Goal: Obtain resource: Obtain resource

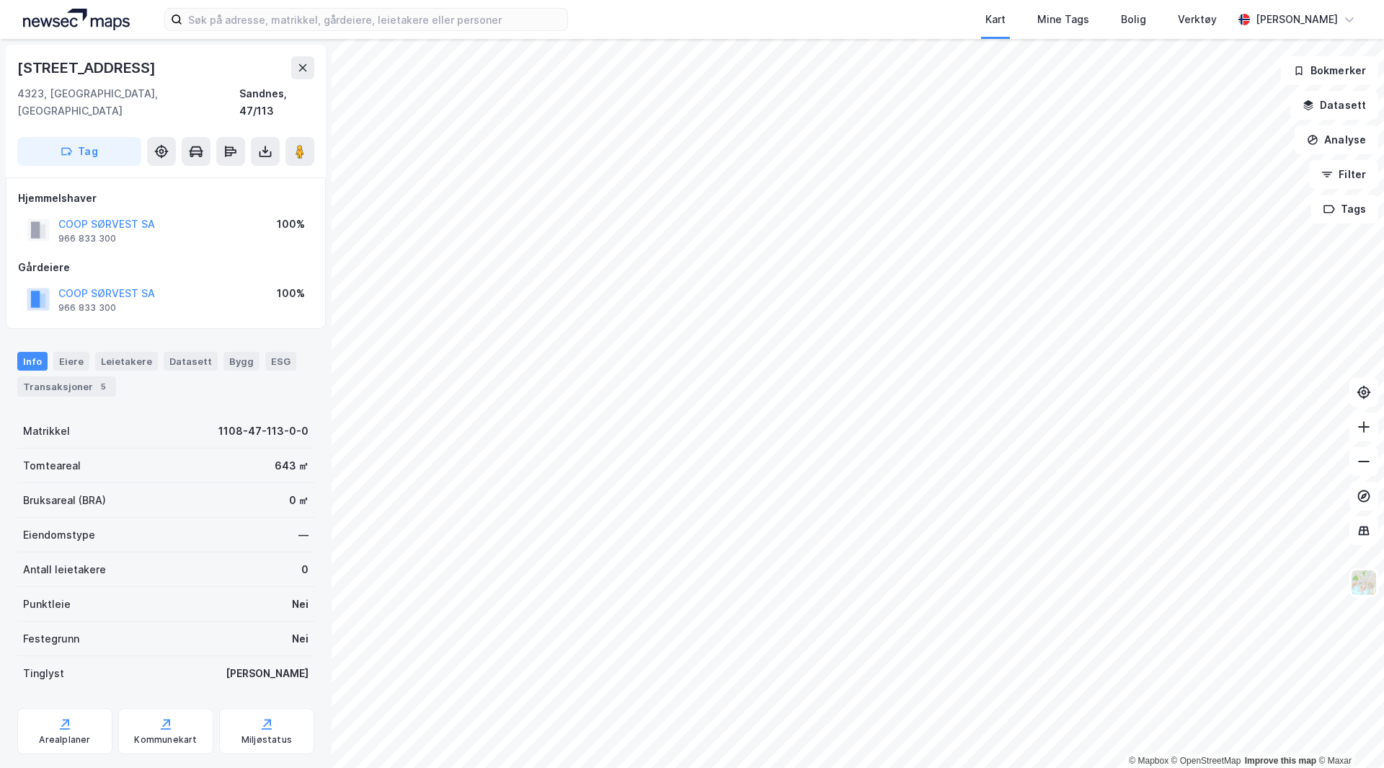
click at [86, 25] on img at bounding box center [76, 20] width 107 height 22
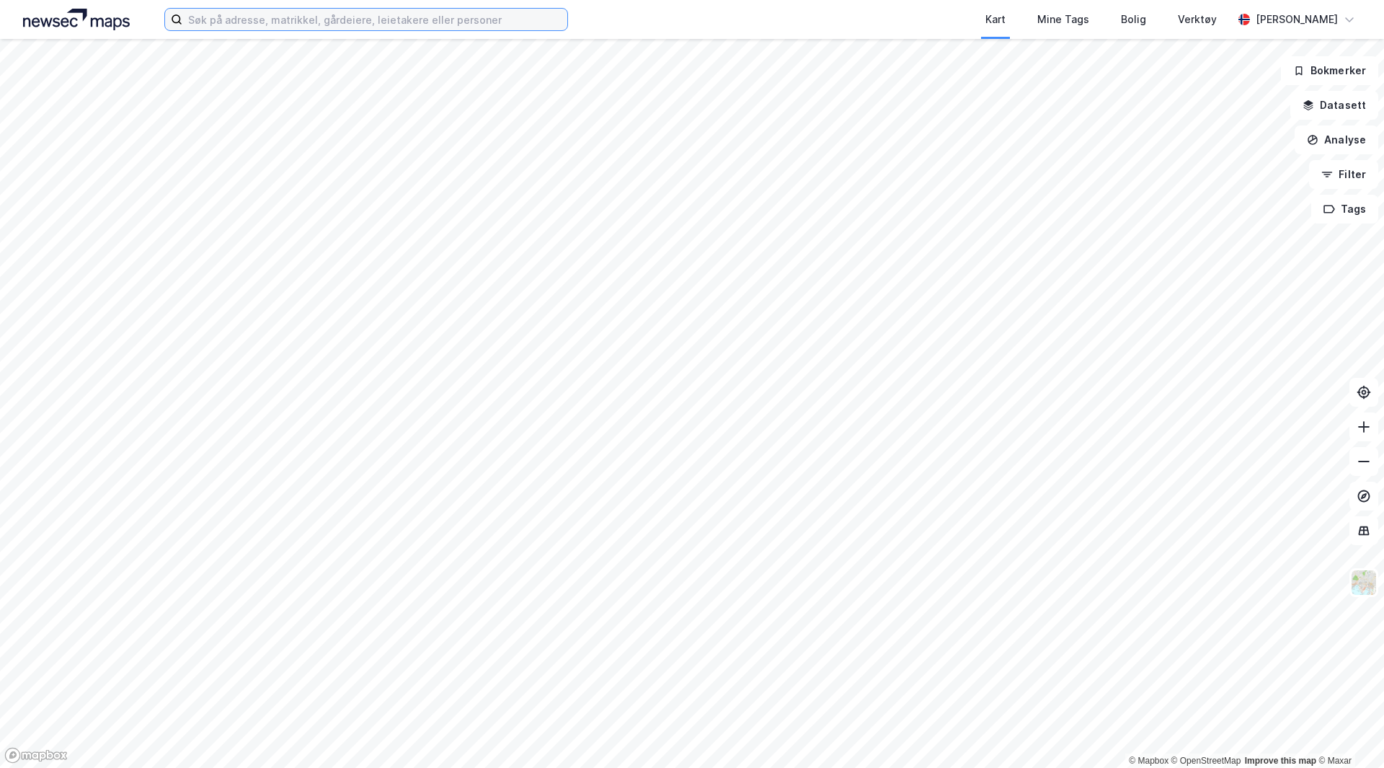
click at [252, 22] on input at bounding box center [374, 20] width 385 height 22
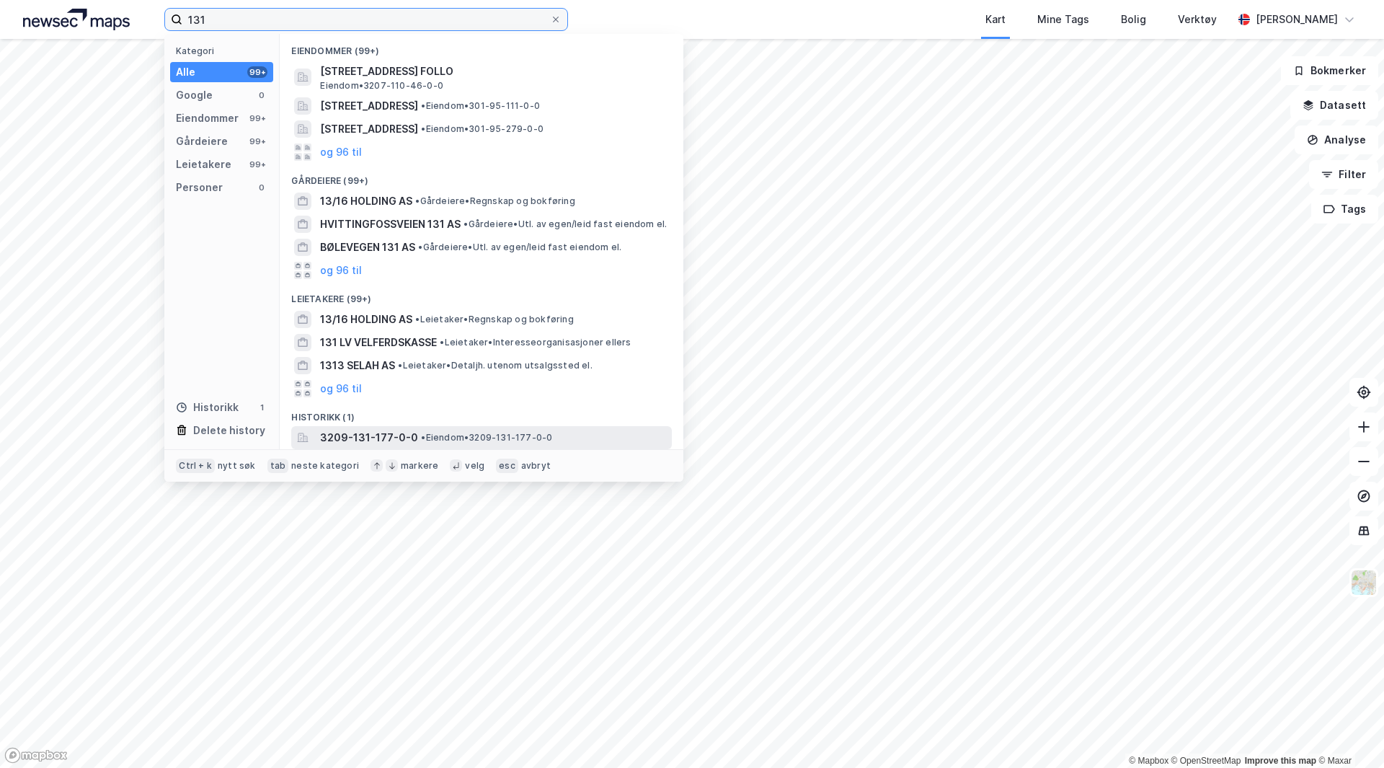
type input "131"
click at [508, 440] on span "• Eiendom • 3209-131-177-0-0" at bounding box center [486, 438] width 131 height 12
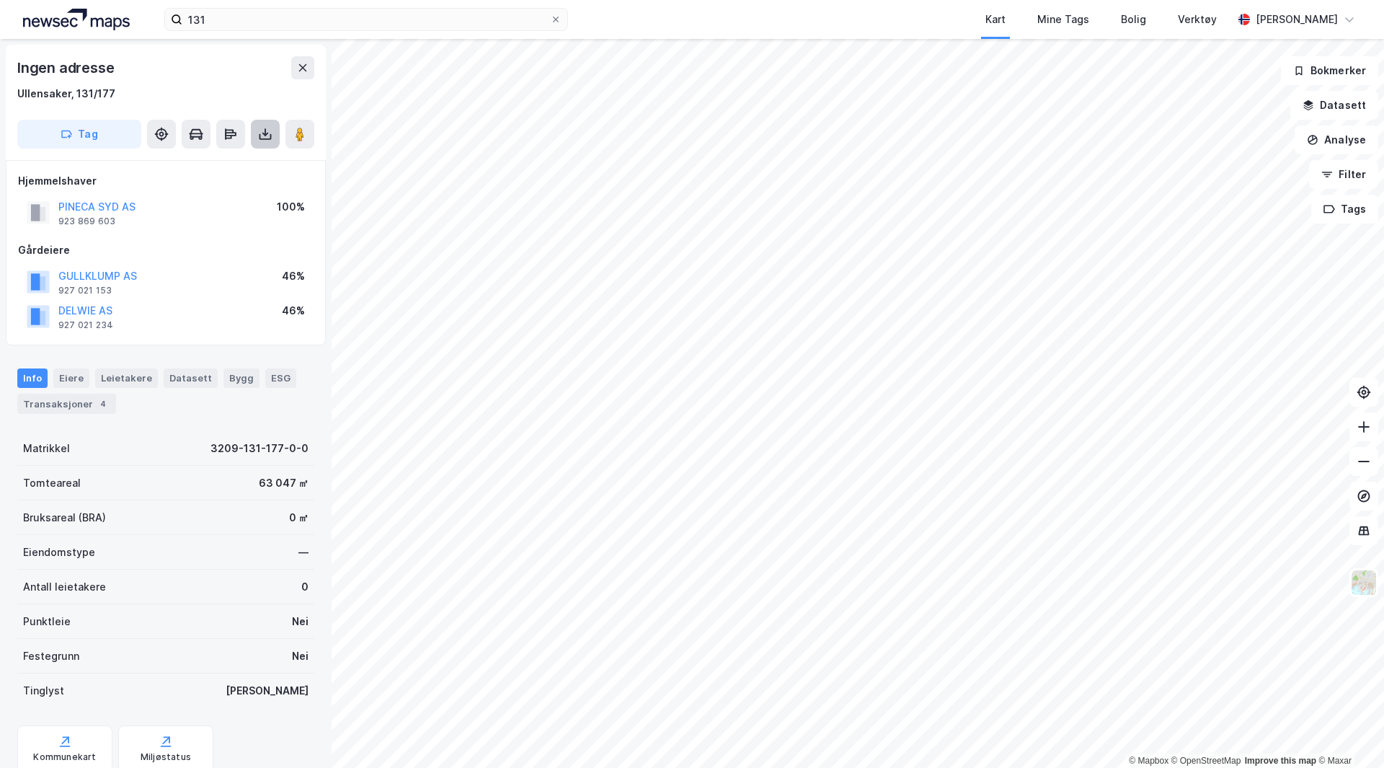
click at [270, 141] on button at bounding box center [265, 134] width 29 height 29
click at [210, 166] on div "Last ned grunnbok" at bounding box center [194, 163] width 84 height 12
